Goal: Submit feedback/report problem

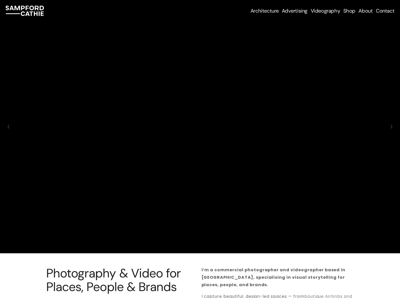
scroll to position [2009, 0]
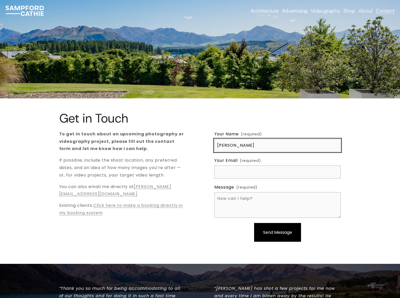
type input "Rick Stephens"
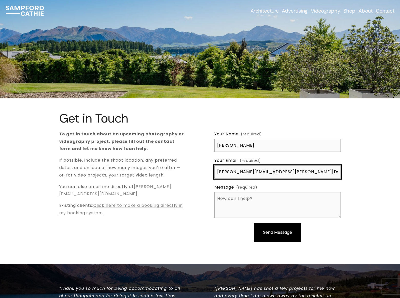
type input "rick.stephens@dominatebanners.com"
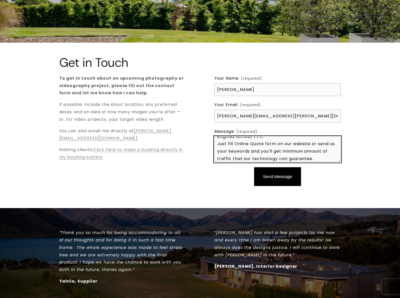
scroll to position [28, 0]
type textarea "We can place your website on top position in search engines without PPC. Just f…"
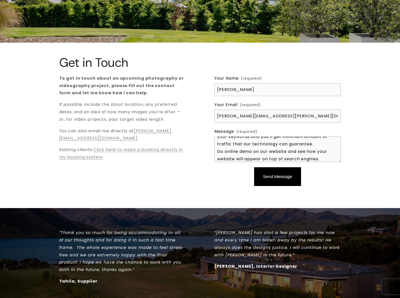
click at [278, 176] on span "Send Message" at bounding box center [277, 176] width 29 height 6
